Goal: Task Accomplishment & Management: Manage account settings

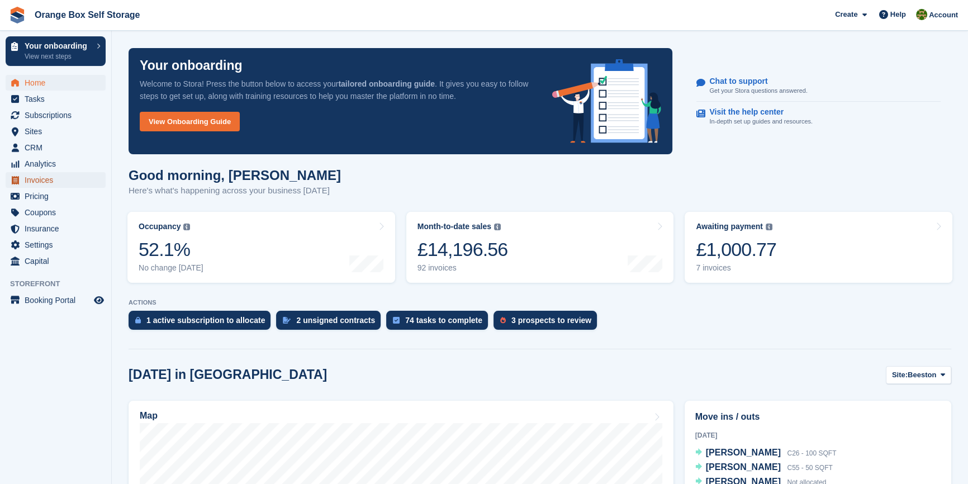
click at [45, 179] on span "Invoices" at bounding box center [58, 180] width 67 height 16
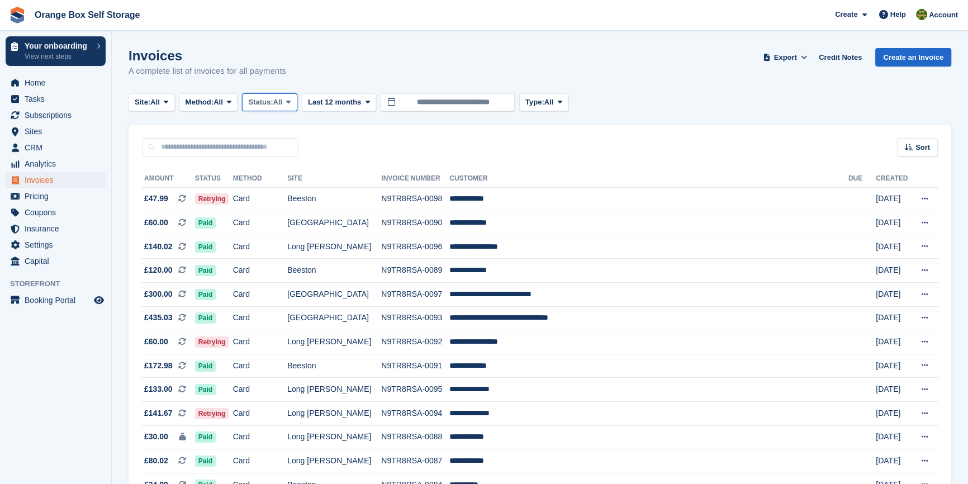
click at [273, 101] on span "Status:" at bounding box center [260, 102] width 25 height 11
click at [277, 186] on link "Open" at bounding box center [295, 189] width 97 height 20
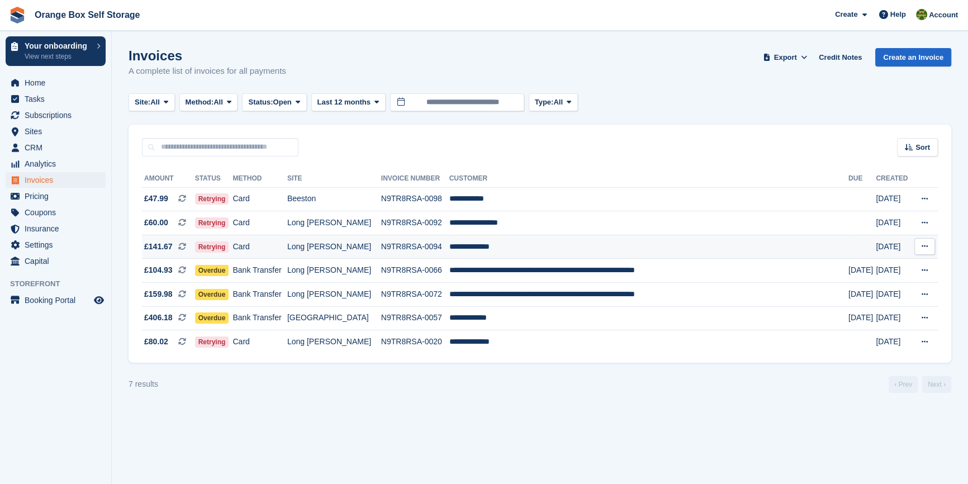
click at [339, 254] on td "Long [PERSON_NAME]" at bounding box center [334, 247] width 94 height 24
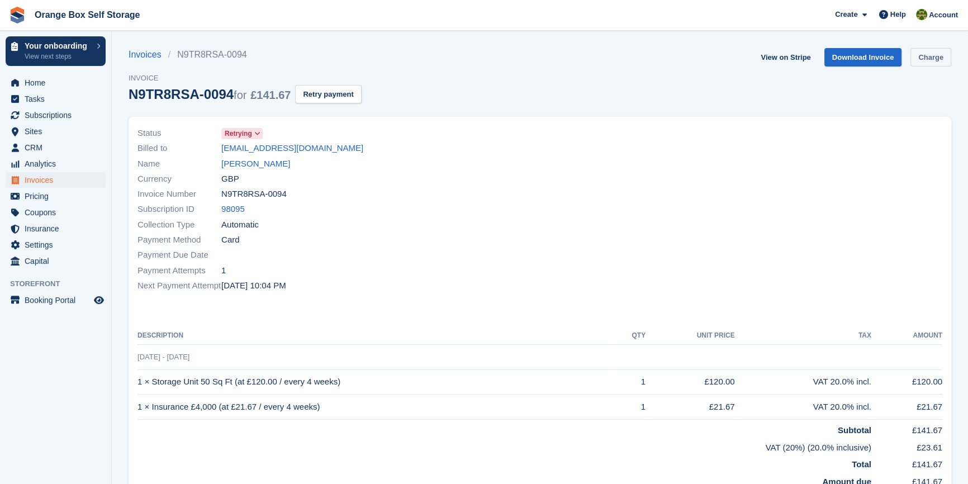
click at [940, 65] on link "Charge" at bounding box center [930, 57] width 41 height 18
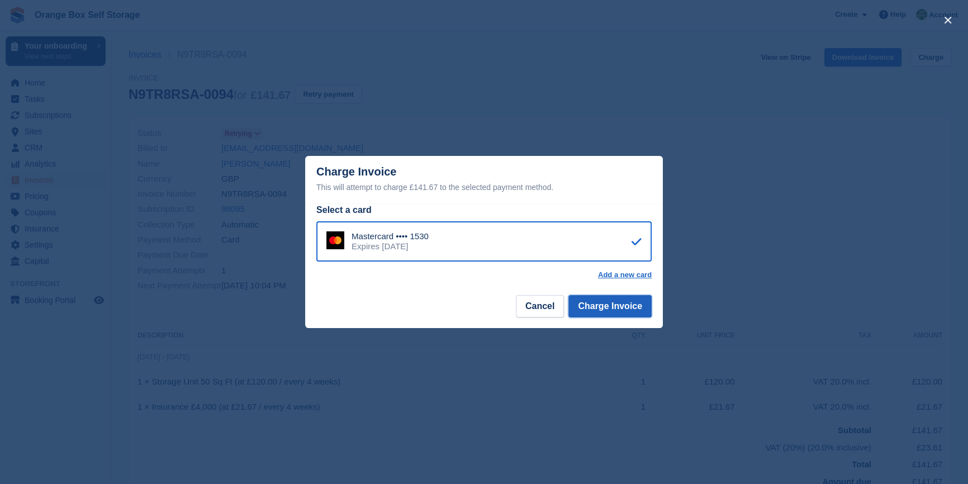
click at [635, 311] on button "Charge Invoice" at bounding box center [609, 306] width 83 height 22
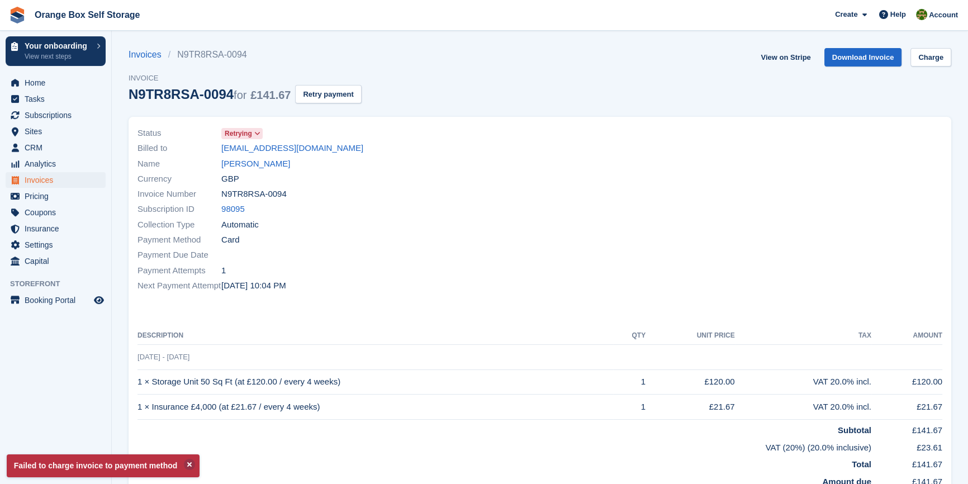
click at [564, 216] on div at bounding box center [744, 209] width 409 height 181
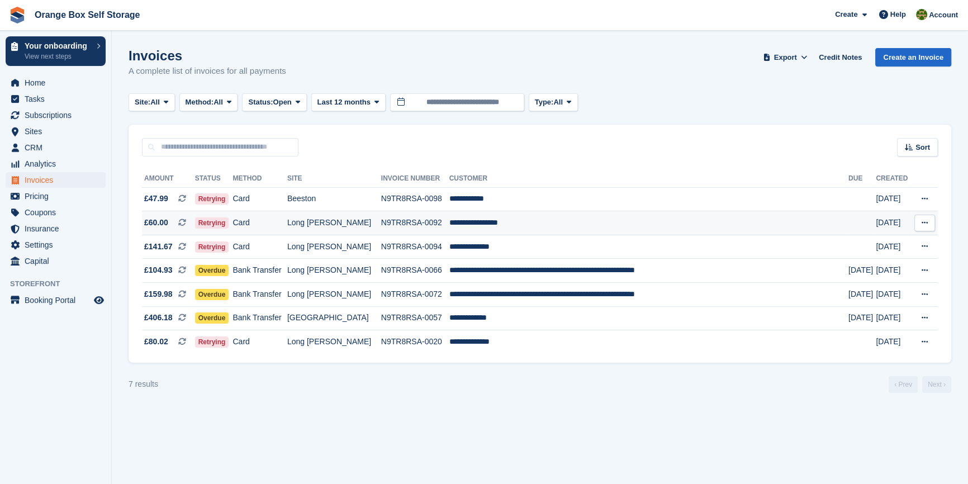
click at [437, 228] on td "N9TR8RSA-0092" at bounding box center [415, 223] width 68 height 24
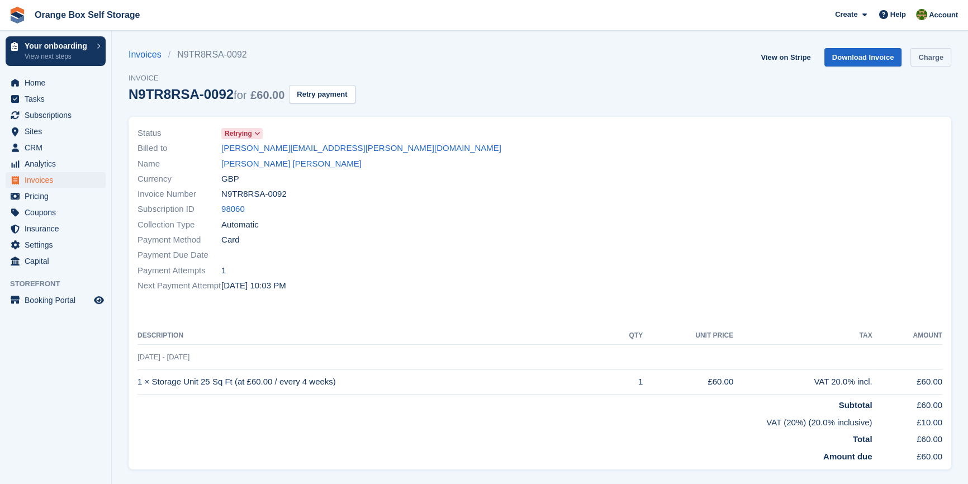
click at [933, 55] on link "Charge" at bounding box center [930, 57] width 41 height 18
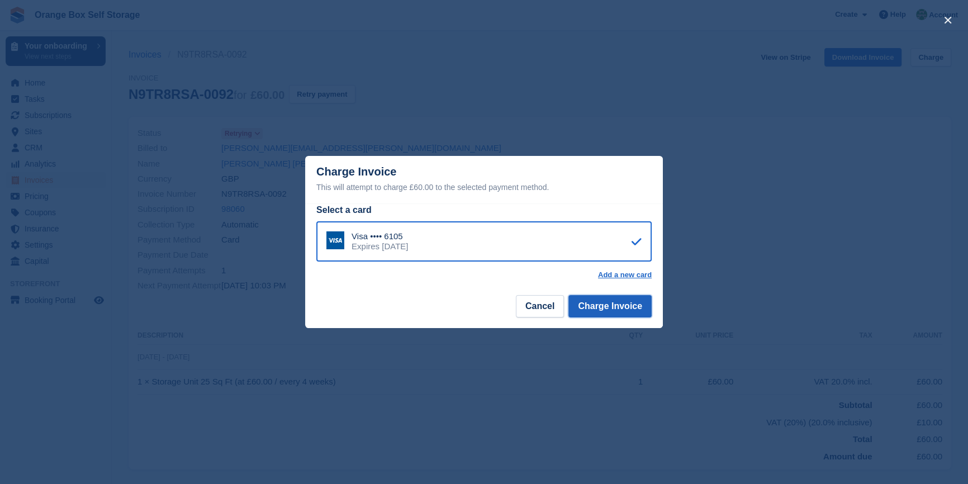
click at [630, 311] on button "Charge Invoice" at bounding box center [609, 306] width 83 height 22
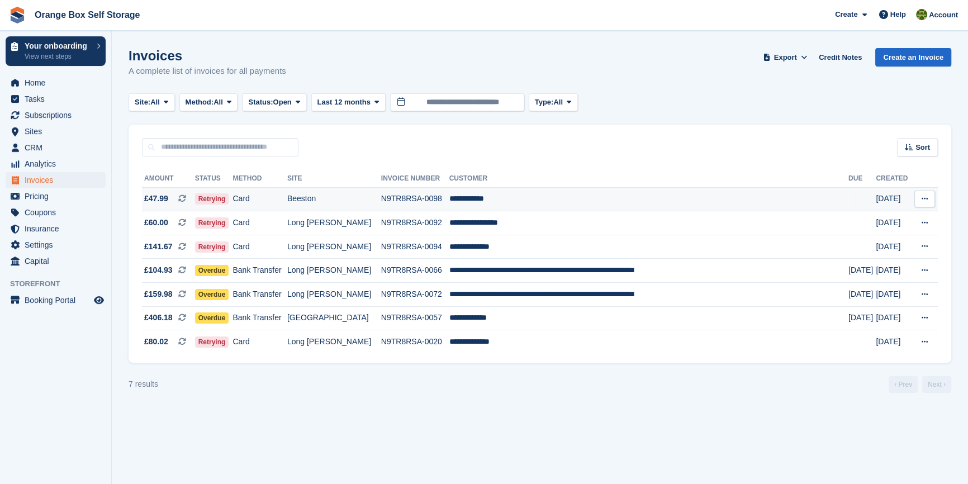
click at [283, 198] on td "Card" at bounding box center [259, 199] width 54 height 24
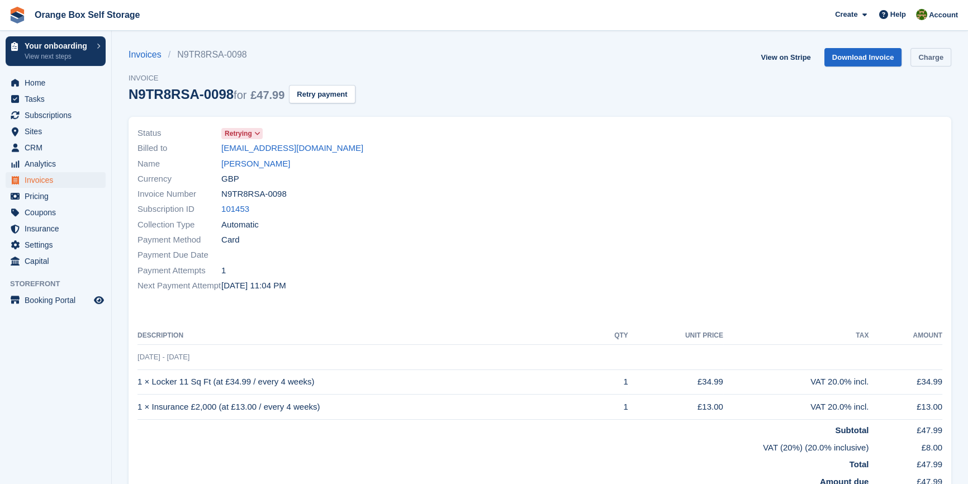
click at [943, 54] on link "Charge" at bounding box center [930, 57] width 41 height 18
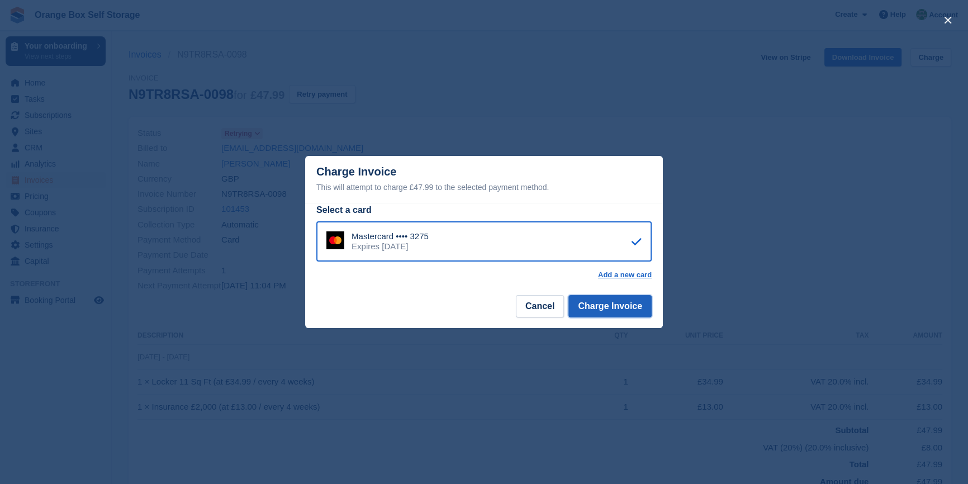
click at [619, 313] on button "Charge Invoice" at bounding box center [609, 306] width 83 height 22
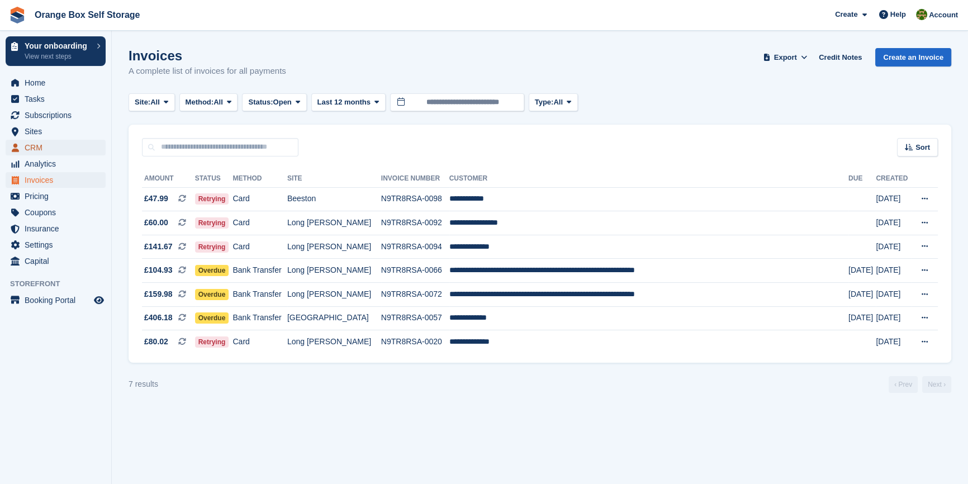
click at [48, 140] on span "CRM" at bounding box center [58, 148] width 67 height 16
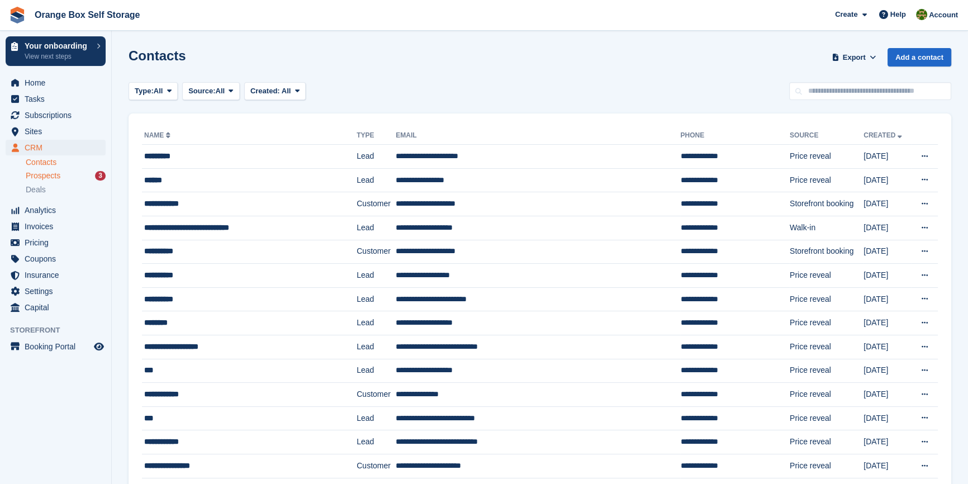
click at [49, 176] on span "Prospects" at bounding box center [43, 175] width 35 height 11
